Goal: Navigation & Orientation: Understand site structure

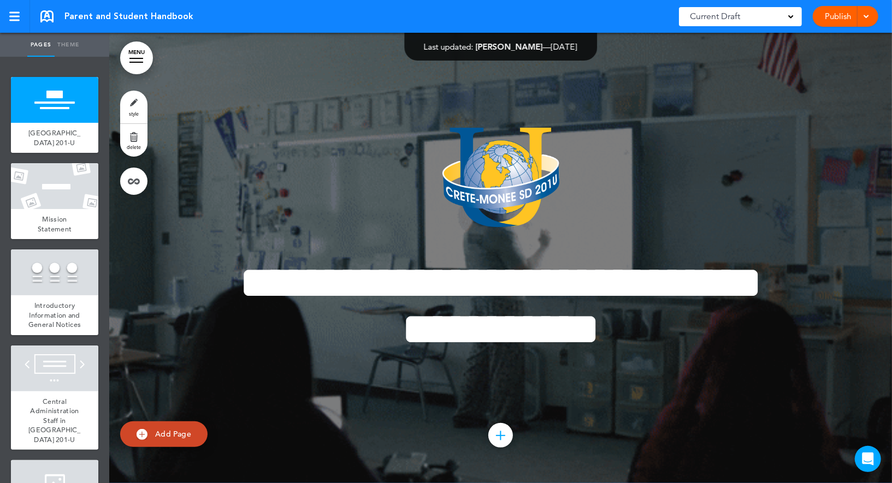
click at [138, 49] on link "MENU" at bounding box center [136, 57] width 33 height 33
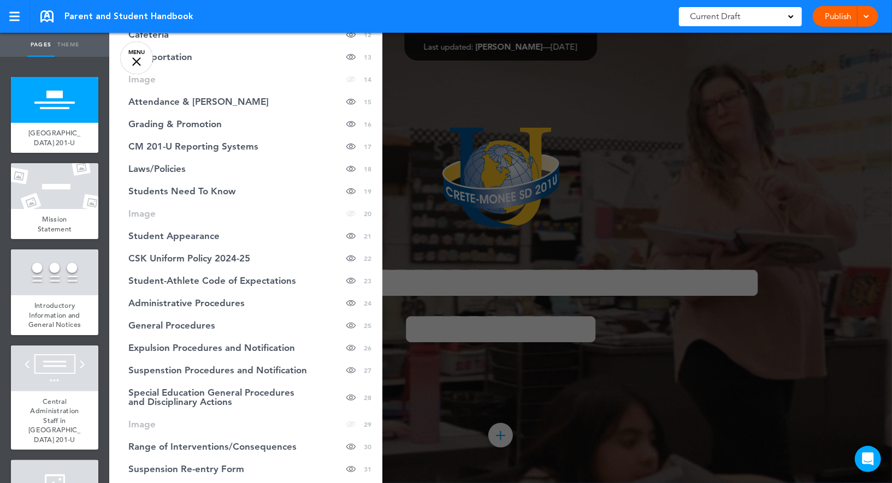
scroll to position [329, 0]
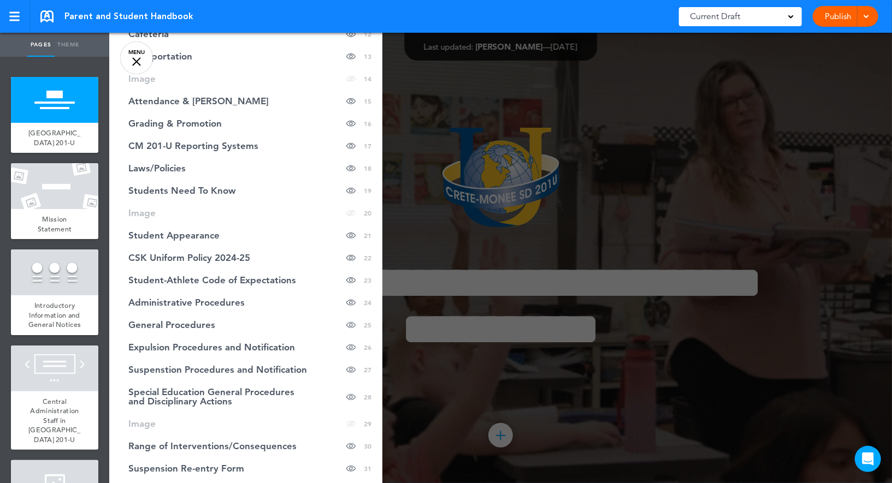
click at [136, 56] on link "MENU" at bounding box center [136, 57] width 33 height 33
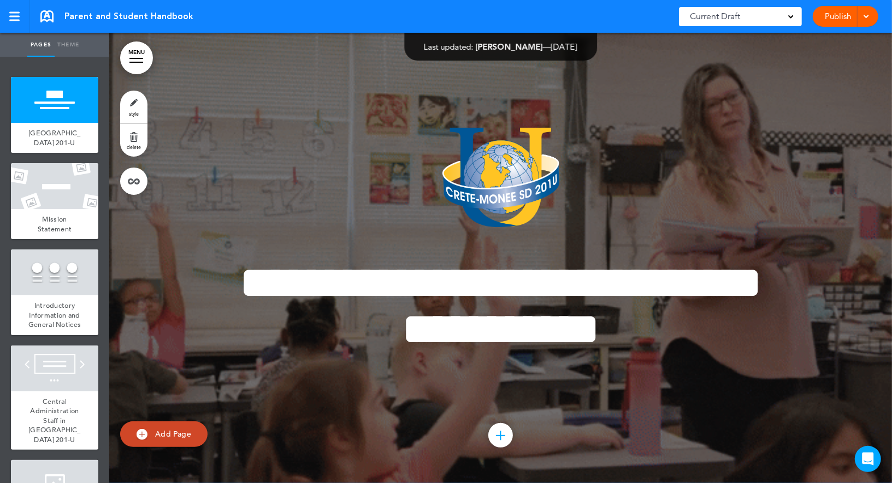
click at [145, 54] on link "MENU" at bounding box center [136, 57] width 33 height 33
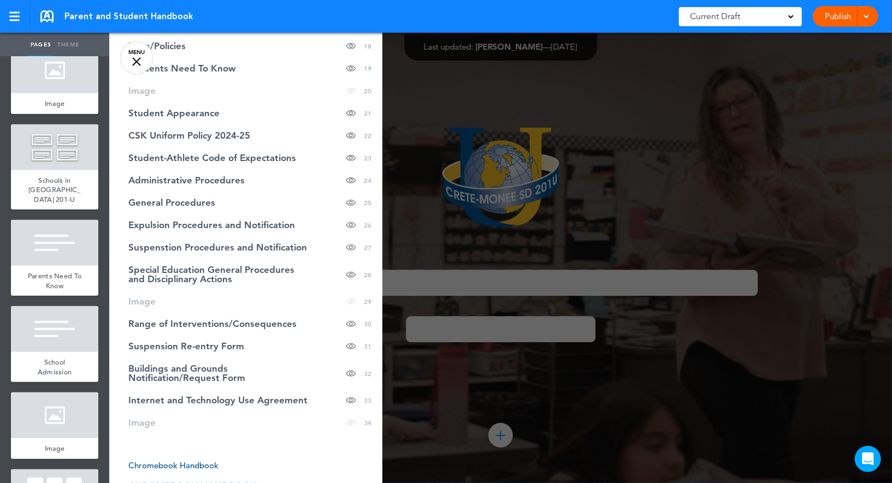
scroll to position [412, 0]
